Goal: Navigation & Orientation: Find specific page/section

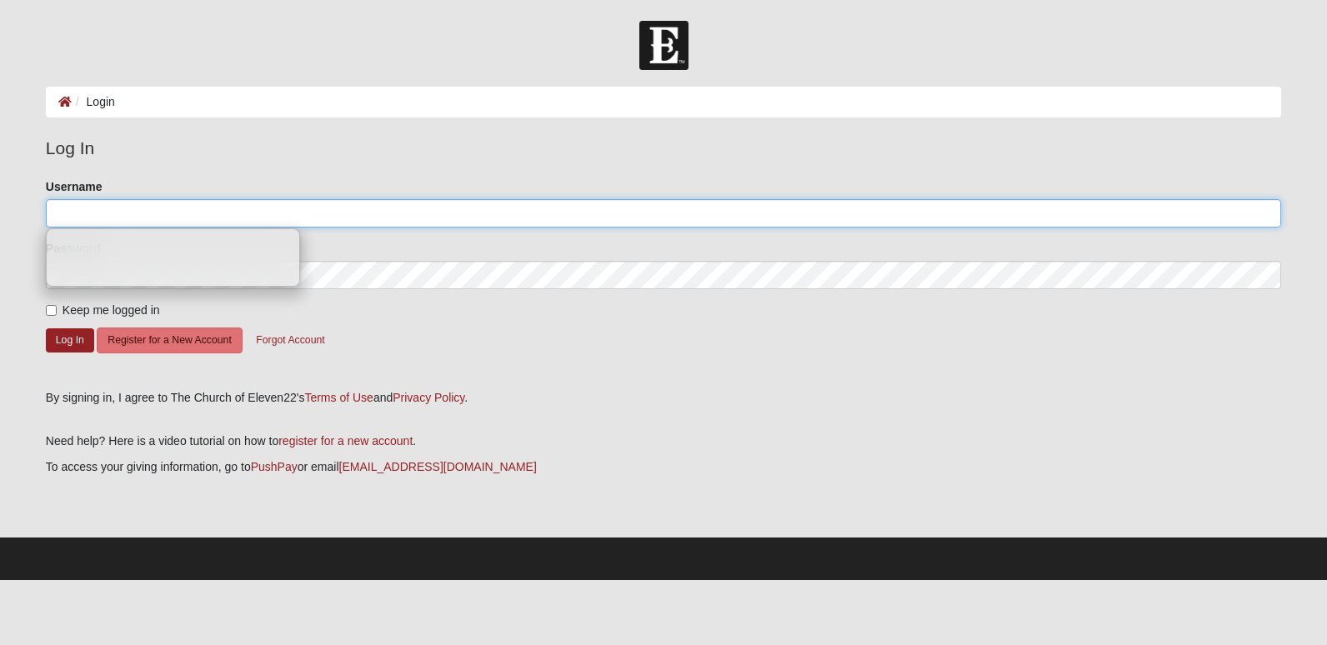
type input "[EMAIL_ADDRESS][DOMAIN_NAME]"
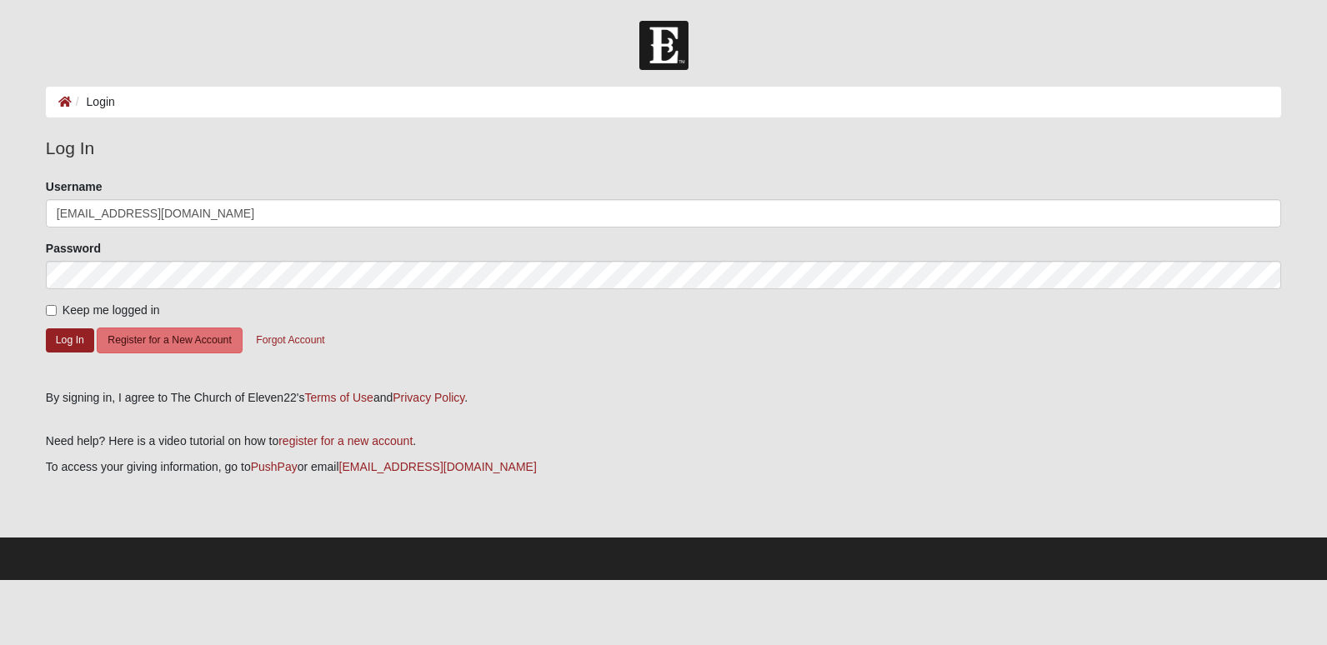
click at [592, 327] on form "Please correct the following: Username timo7@bellsouth.net Password Keep me log…" at bounding box center [663, 278] width 1235 height 200
click at [56, 311] on input "Keep me logged in" at bounding box center [51, 310] width 11 height 11
checkbox input "true"
click at [63, 333] on button "Log In" at bounding box center [70, 340] width 48 height 24
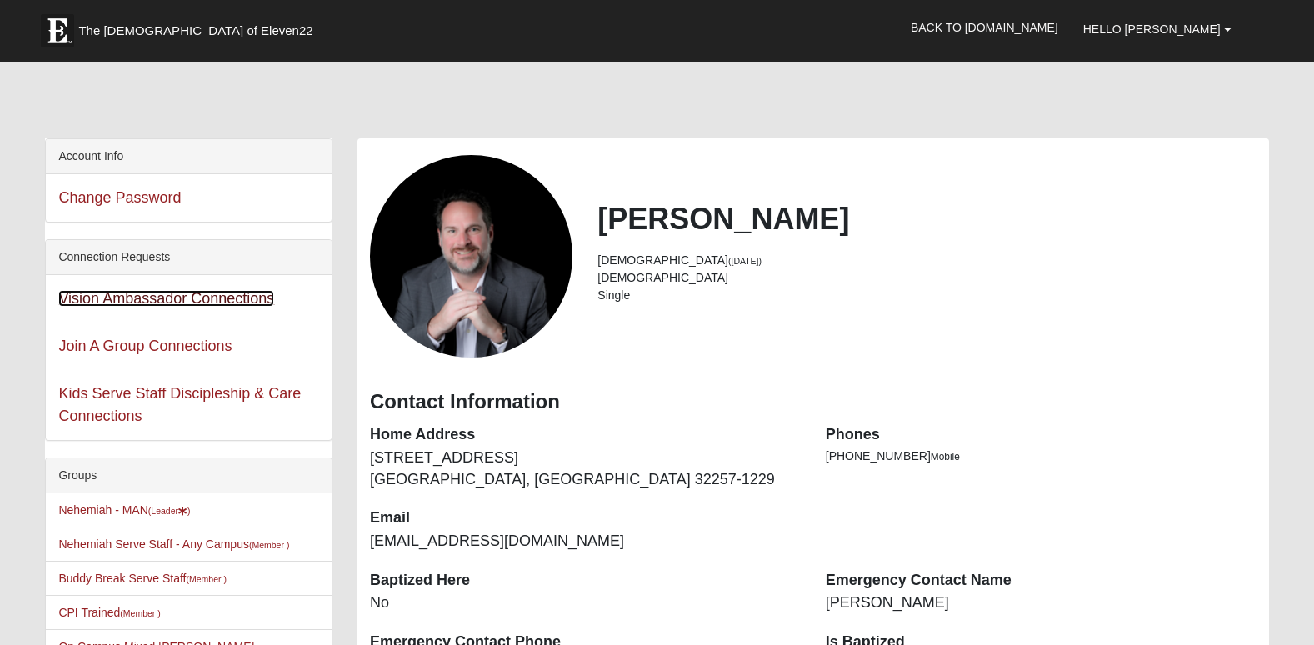
click at [241, 298] on link "Vision Ambassador Connections" at bounding box center [166, 298] width 216 height 17
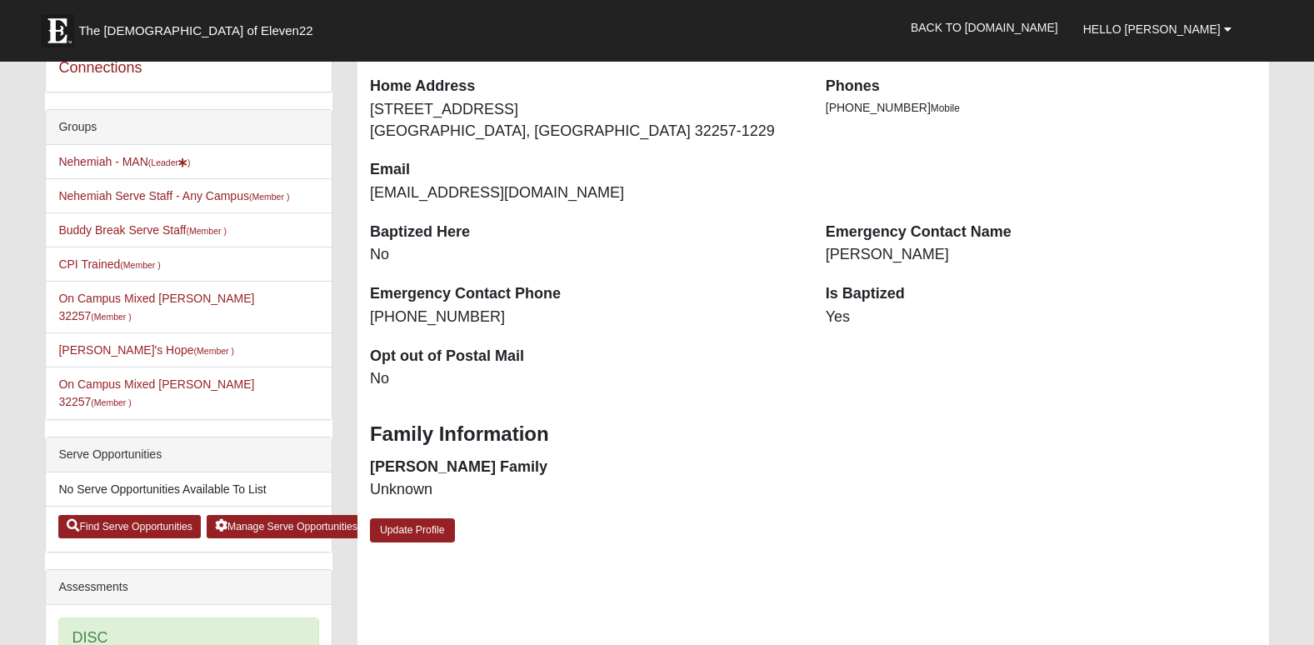
scroll to position [167, 0]
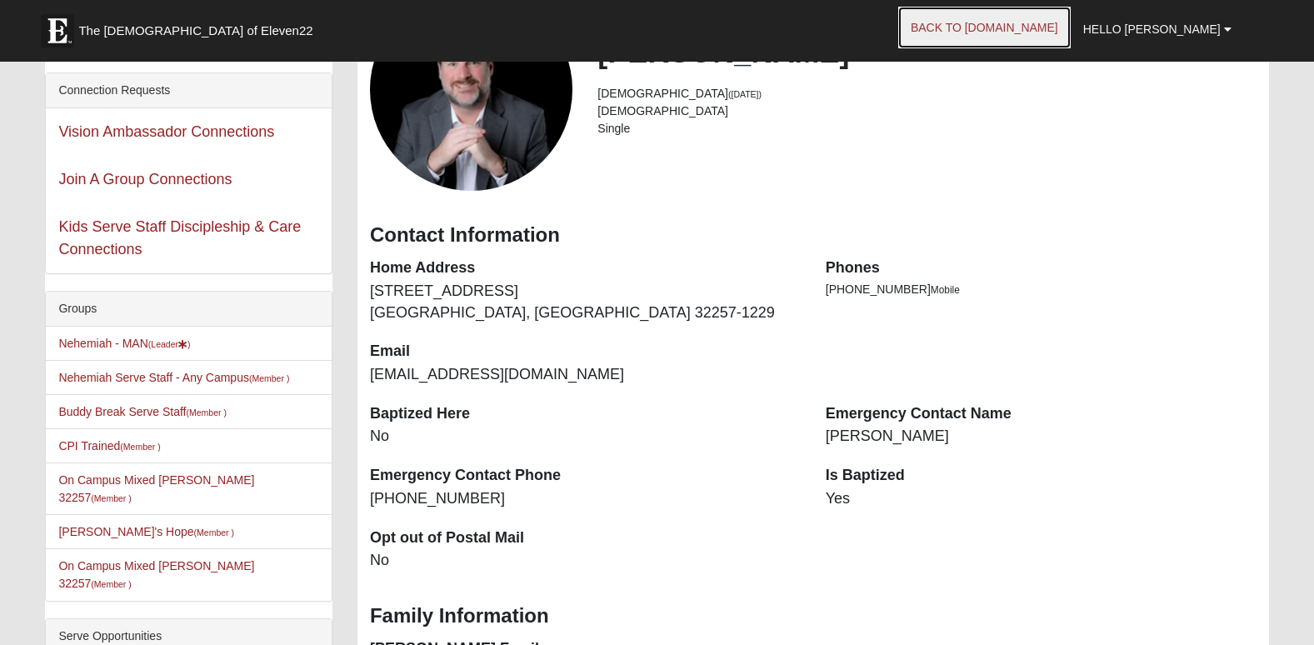
click at [1071, 28] on link "Back to [DOMAIN_NAME]" at bounding box center [984, 28] width 173 height 42
